Goal: Transaction & Acquisition: Purchase product/service

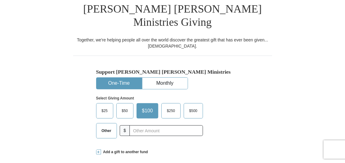
scroll to position [150, 0]
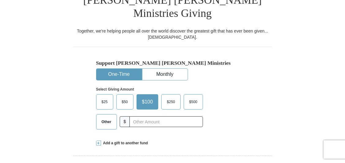
click at [109, 117] on span "Other" at bounding box center [107, 121] width 16 height 9
click at [0, 0] on input "Other" at bounding box center [0, 0] width 0 height 0
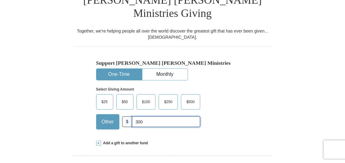
type input "300"
click at [245, 88] on div "Select Giving Amount Amount must be a valid number The total gift cannot be les…" at bounding box center [172, 107] width 153 height 54
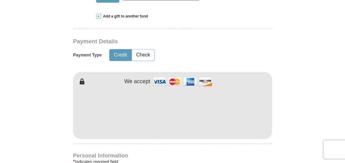
scroll to position [283, 0]
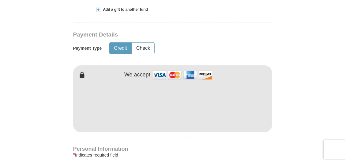
click at [288, 112] on form "Already have an account? Sign in for faster giving. Don't have an account? Crea…" at bounding box center [173, 117] width 288 height 753
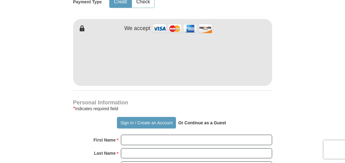
scroll to position [360, 0]
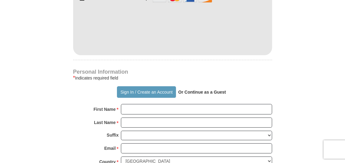
click at [208, 89] on strong "Or Continue as a Guest" at bounding box center [202, 91] width 48 height 5
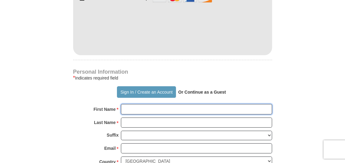
click at [156, 104] on input "First Name *" at bounding box center [196, 109] width 151 height 10
click at [150, 104] on input "First Name *" at bounding box center [196, 109] width 151 height 10
type input "Mandy"
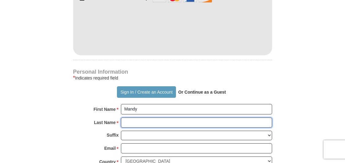
click at [147, 117] on input "Last Name *" at bounding box center [196, 122] width 151 height 10
type input "Lai"
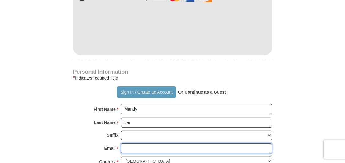
click at [137, 143] on input "Email *" at bounding box center [196, 148] width 151 height 10
type input "[EMAIL_ADDRESS][DOMAIN_NAME]"
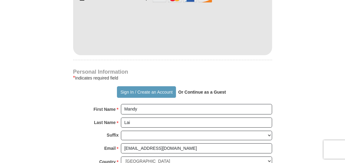
type input "140 Calle Renta"
type input "San Dimas"
select select "CA"
type input "91773"
type input "6264285641"
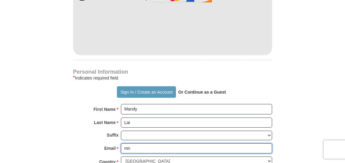
type input "m"
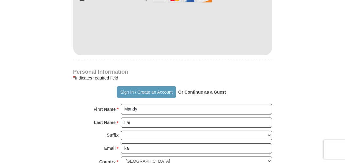
click at [237, 143] on div "Email * ka Please enter Email The email address you have entered is not valid." at bounding box center [172, 149] width 199 height 13
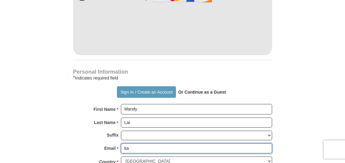
click at [189, 143] on input "ka" at bounding box center [196, 148] width 151 height 10
type input "[EMAIL_ADDRESS][DOMAIN_NAME]"
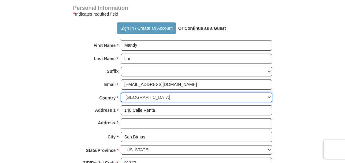
scroll to position [434, 0]
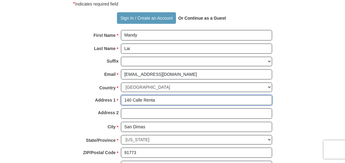
click at [162, 95] on input "140 Calle Renta" at bounding box center [196, 100] width 151 height 10
type input "[STREET_ADDRESS][PERSON_NAME],"
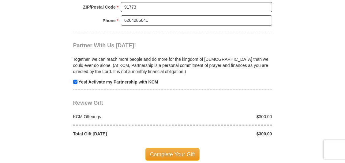
scroll to position [585, 0]
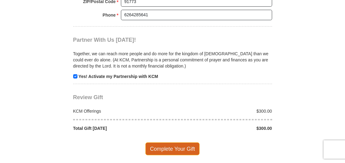
click at [191, 142] on span "Complete Your Gift" at bounding box center [172, 148] width 54 height 13
